Goal: Find specific page/section: Find specific page/section

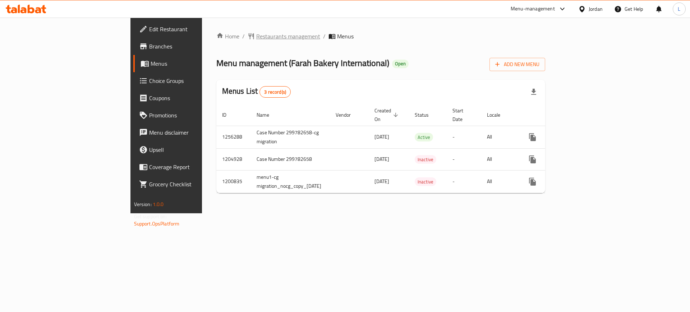
click at [256, 40] on span "Restaurants management" at bounding box center [288, 36] width 64 height 9
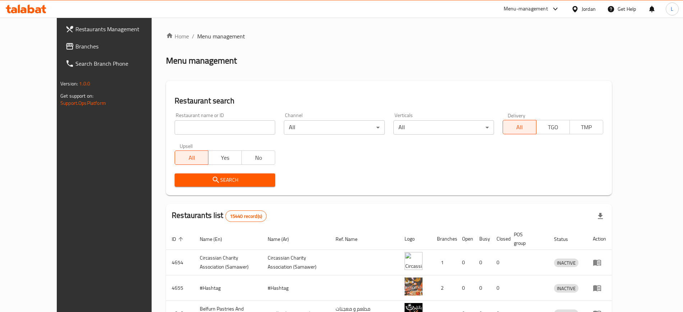
click at [226, 124] on input "search" at bounding box center [225, 127] width 101 height 14
click at [406, 41] on div "Home / Menu management Menu management Restaurant search Restaurant name or ID …" at bounding box center [389, 269] width 446 height 474
click at [243, 129] on input "search" at bounding box center [225, 127] width 101 height 14
click at [533, 8] on div "Menu-management" at bounding box center [526, 9] width 44 height 9
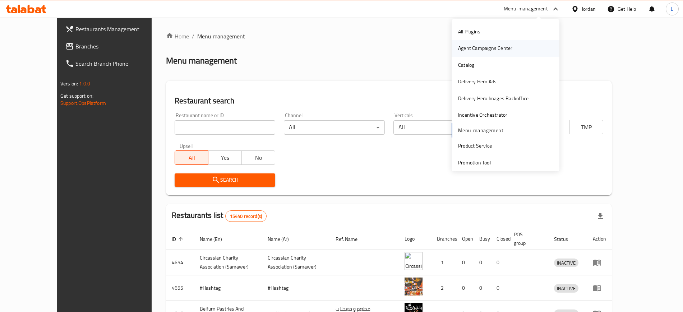
click at [489, 44] on div "Agent Campaigns Center" at bounding box center [485, 48] width 54 height 8
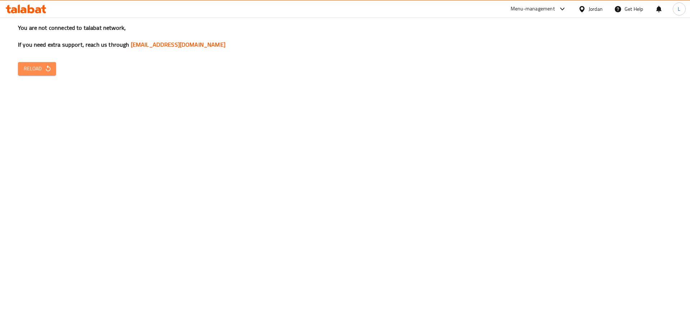
click at [29, 67] on span "Reload" at bounding box center [37, 68] width 27 height 9
click at [32, 69] on span "Reload" at bounding box center [37, 68] width 27 height 9
click at [61, 73] on div "You are not connected to talabat network, If you need extra support, reach us t…" at bounding box center [345, 156] width 690 height 312
click at [50, 68] on icon "button" at bounding box center [48, 68] width 5 height 6
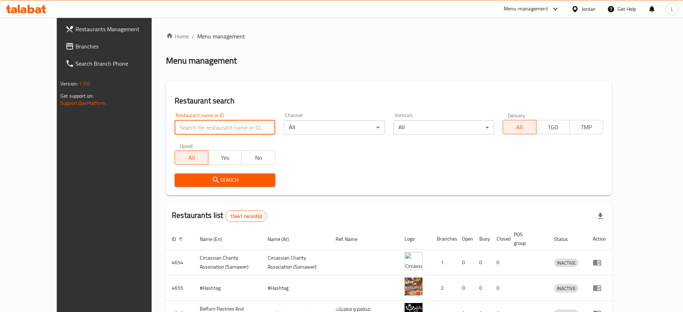
click at [192, 126] on input "search" at bounding box center [225, 127] width 101 height 14
type input "fruits"
click button "Search" at bounding box center [225, 180] width 101 height 13
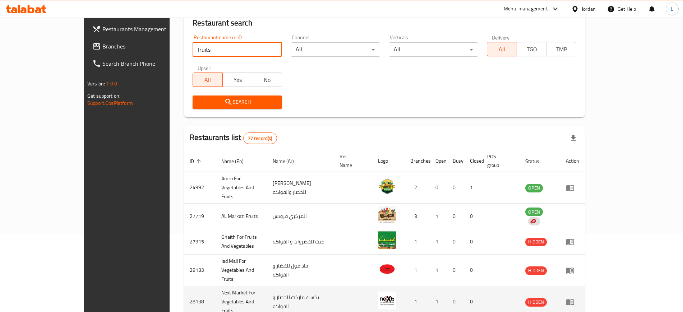
scroll to position [90, 0]
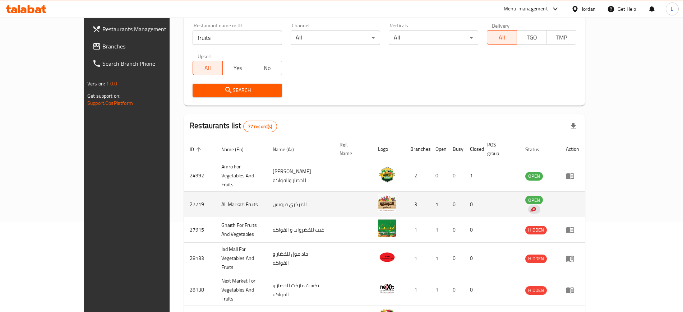
click at [216, 192] on td "AL Markazi Fruits" at bounding box center [241, 205] width 51 height 26
click at [216, 194] on td "AL Markazi Fruits" at bounding box center [241, 205] width 51 height 26
copy td "AL Markazi Fruits"
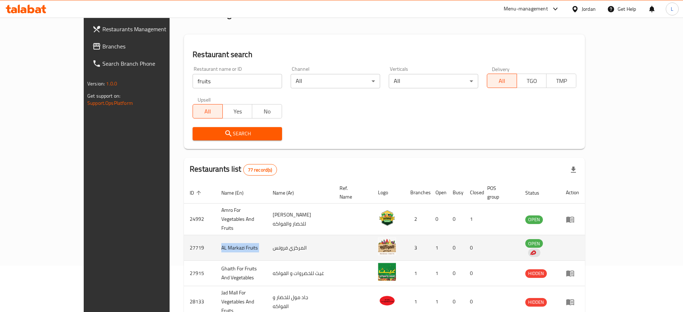
scroll to position [0, 0]
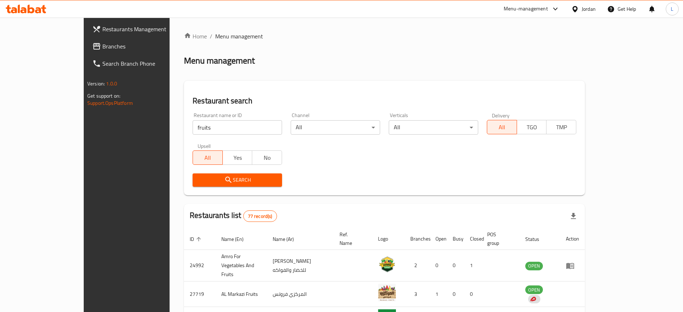
click at [518, 8] on div "Menu-management" at bounding box center [526, 9] width 44 height 9
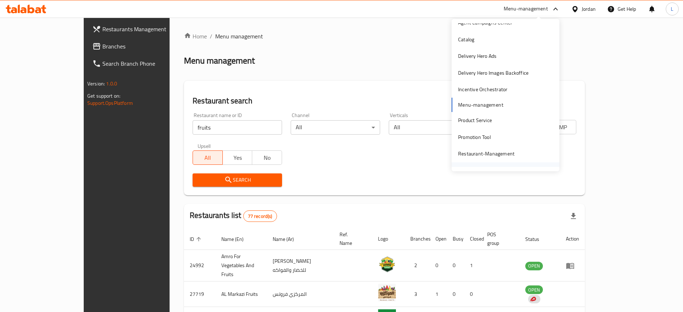
scroll to position [37, 0]
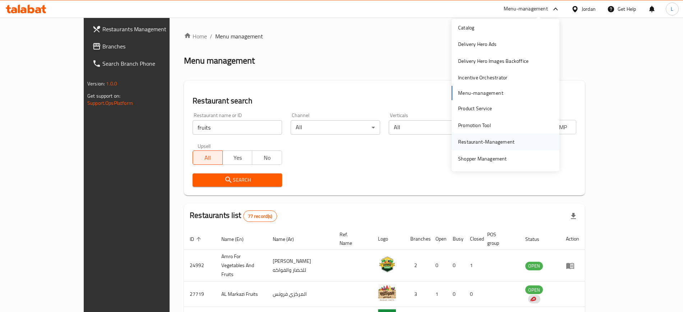
click at [482, 143] on div "Restaurant-Management" at bounding box center [486, 142] width 56 height 8
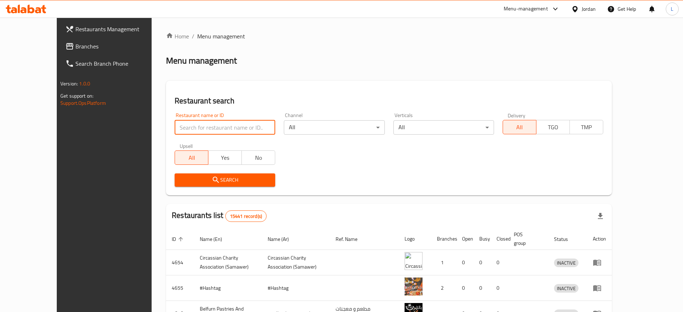
click at [217, 132] on input "search" at bounding box center [225, 127] width 101 height 14
type input "markaz"
click at [211, 179] on span "Search" at bounding box center [224, 180] width 89 height 9
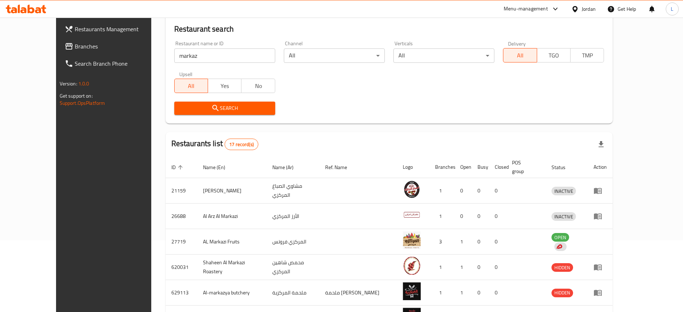
scroll to position [90, 0]
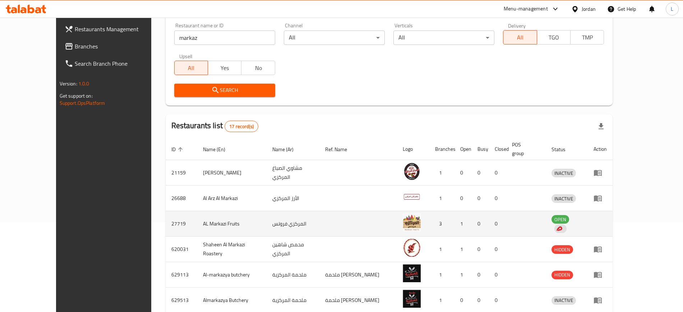
click at [197, 213] on td "AL Markazi Fruits" at bounding box center [232, 224] width 70 height 26
click at [166, 212] on td "27719" at bounding box center [182, 224] width 32 height 26
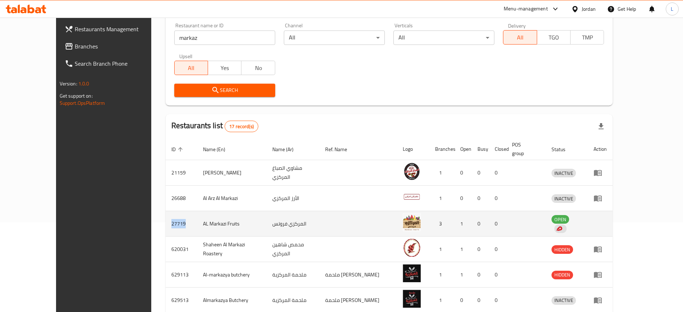
copy td "27719"
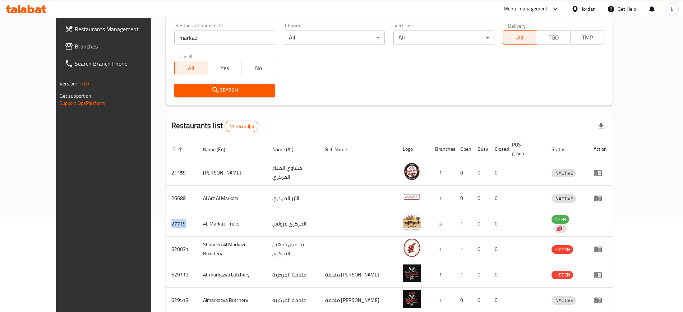
scroll to position [0, 0]
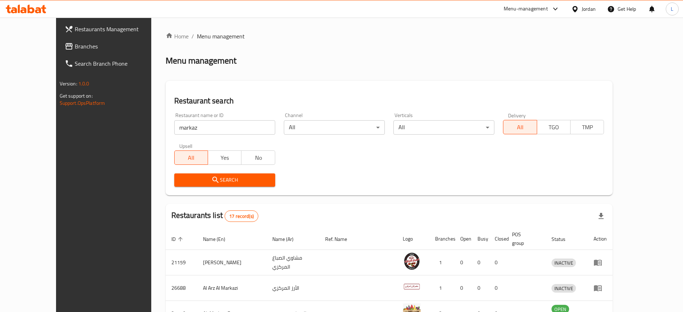
click at [537, 8] on div "Menu-management" at bounding box center [526, 9] width 44 height 9
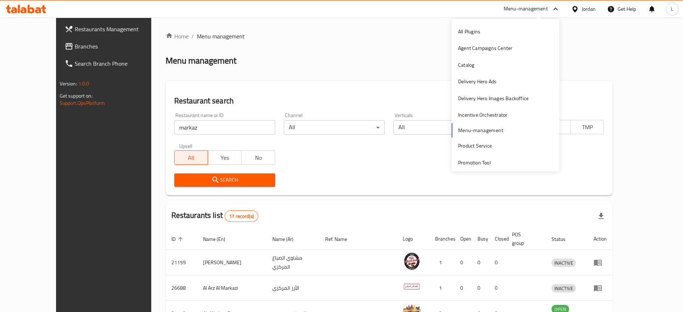
scroll to position [37, 0]
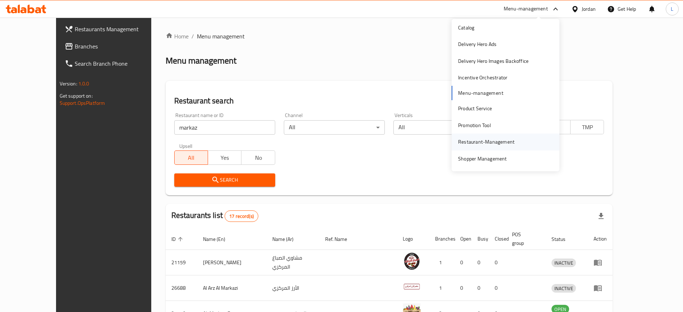
click at [479, 142] on div "Restaurant-Management" at bounding box center [486, 142] width 56 height 8
